Goal: Task Accomplishment & Management: Manage account settings

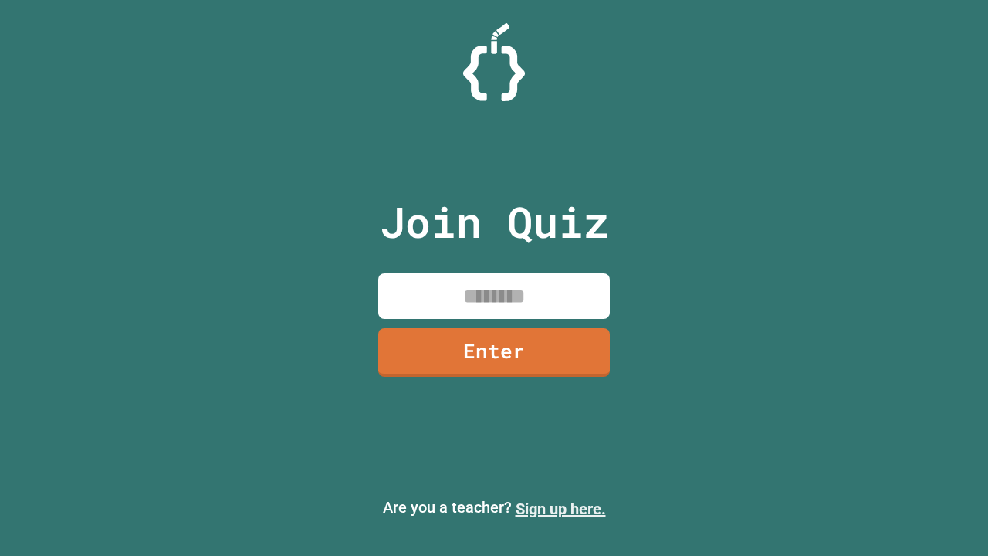
click at [554, 509] on link "Sign up here." at bounding box center [561, 509] width 90 height 19
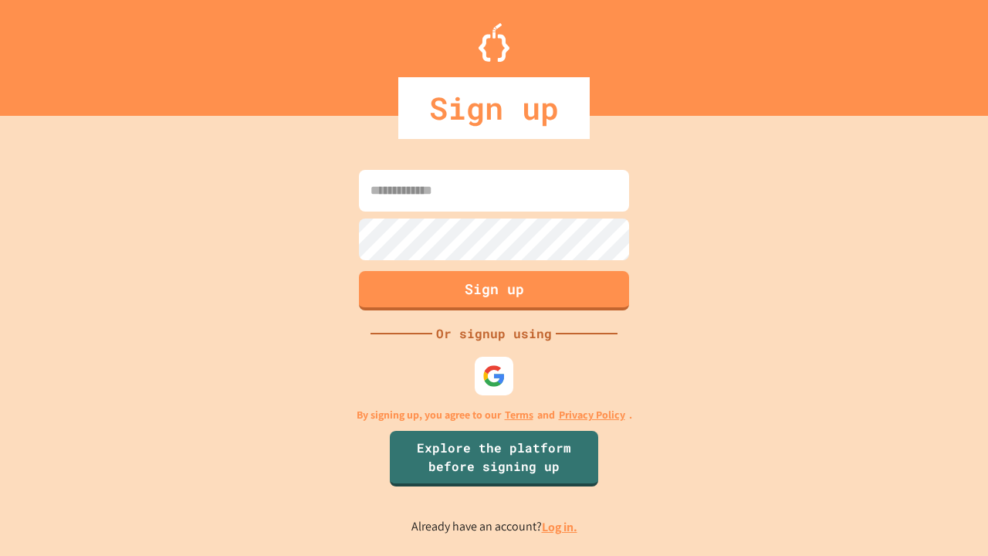
click at [561, 527] on link "Log in." at bounding box center [560, 527] width 36 height 16
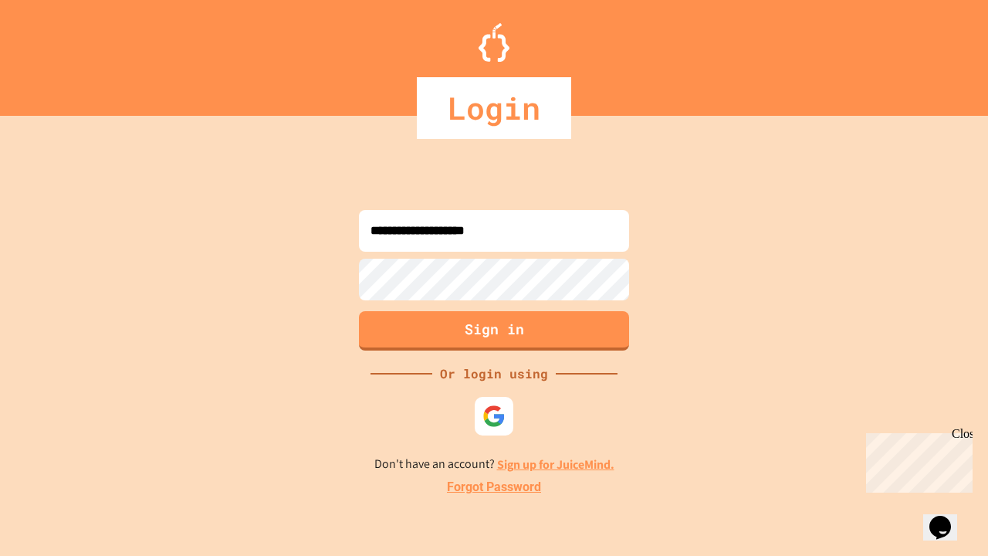
type input "**********"
